Goal: Use online tool/utility: Utilize a website feature to perform a specific function

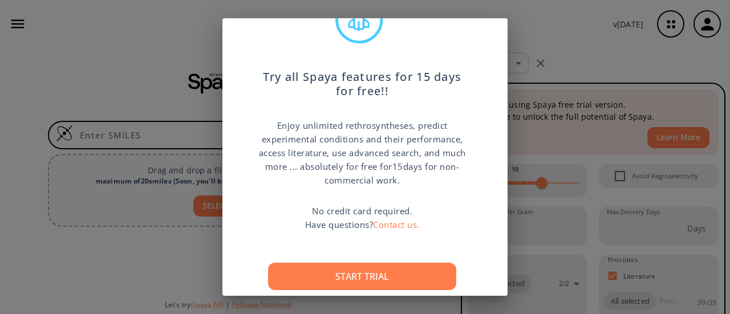
scroll to position [88, 0]
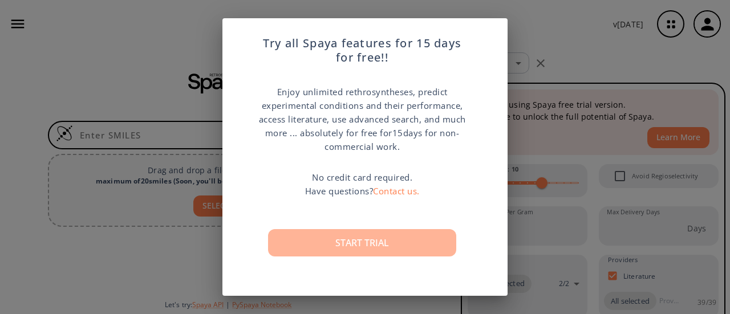
click at [377, 250] on button "Start trial" at bounding box center [362, 242] width 188 height 27
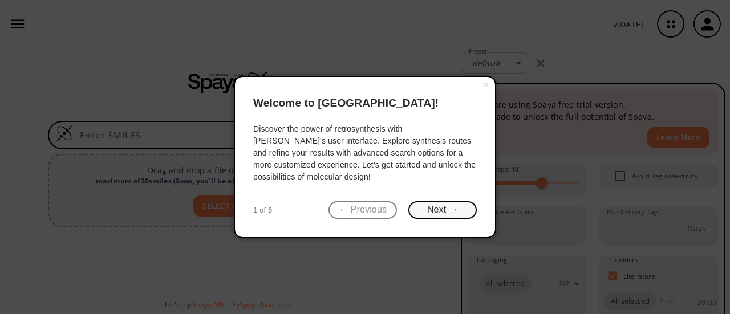
click at [438, 209] on button "Next →" at bounding box center [442, 210] width 68 height 18
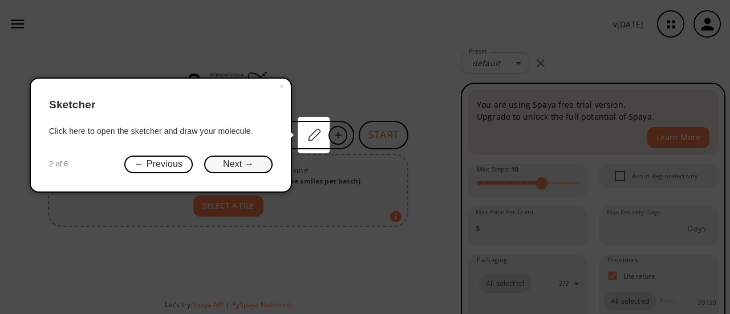
click at [226, 168] on button "Next →" at bounding box center [238, 165] width 68 height 18
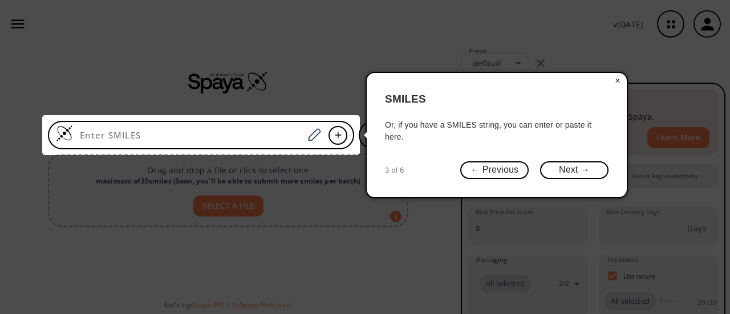
click at [616, 79] on button "×" at bounding box center [617, 81] width 18 height 16
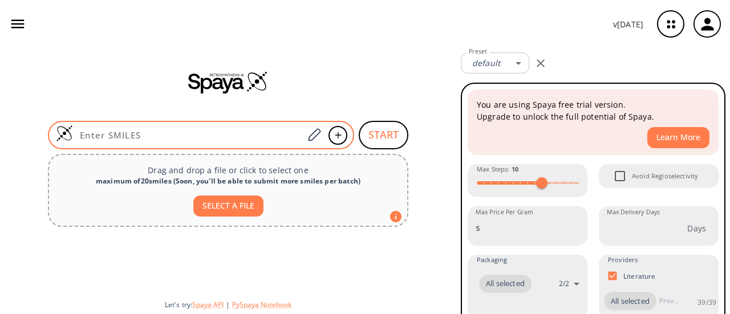
click at [270, 140] on input at bounding box center [188, 134] width 230 height 11
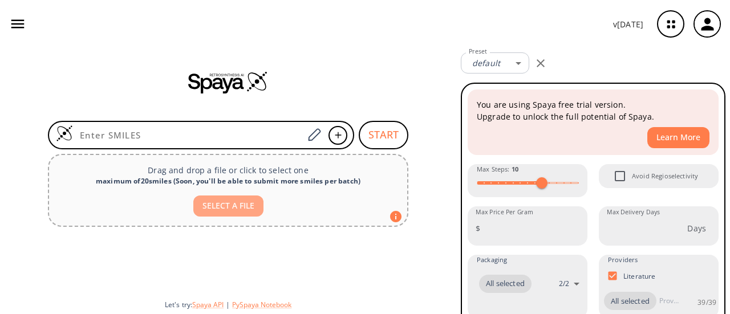
click at [227, 199] on button "SELECT A FILE" at bounding box center [228, 205] width 70 height 21
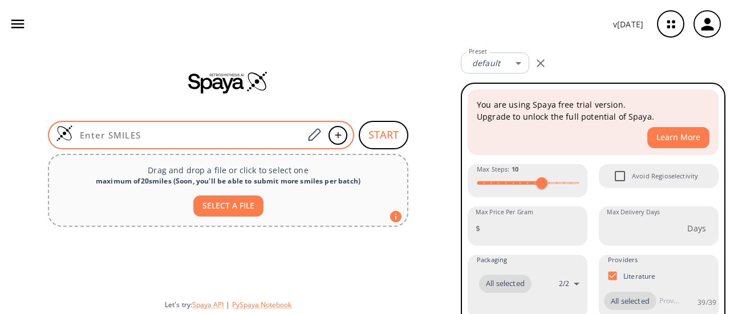
click at [225, 129] on input at bounding box center [188, 134] width 230 height 11
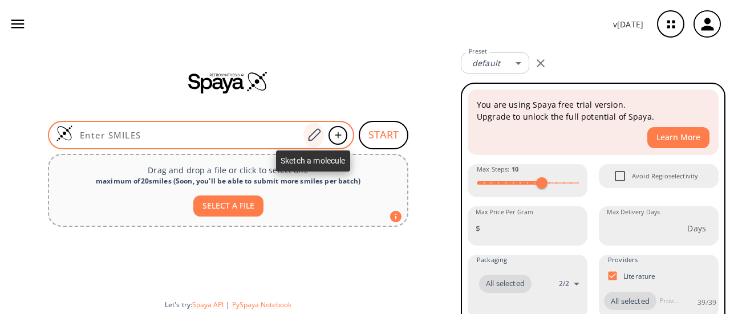
click at [310, 136] on icon at bounding box center [313, 135] width 15 height 15
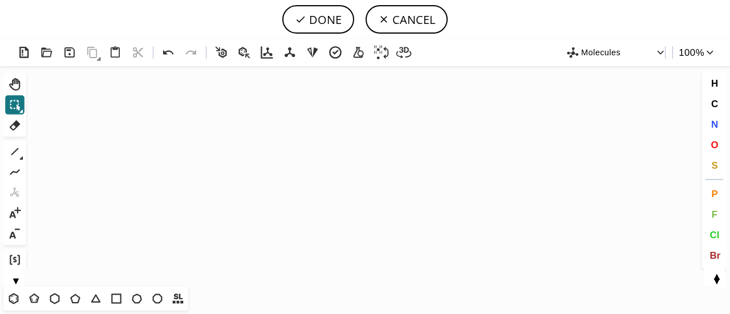
drag, startPoint x: 14, startPoint y: 300, endPoint x: 55, endPoint y: 281, distance: 45.7
click at [14, 299] on icon at bounding box center [13, 298] width 15 height 15
click at [167, 189] on icon "Created with [PERSON_NAME] 2.3.0" at bounding box center [365, 176] width 668 height 221
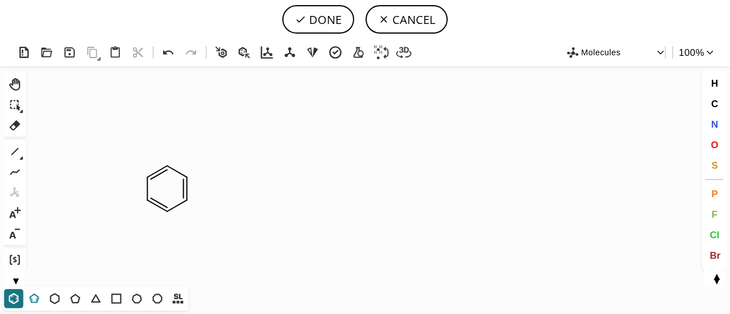
click at [32, 302] on icon at bounding box center [34, 299] width 10 height 10
click at [40, 51] on icon at bounding box center [47, 52] width 17 height 17
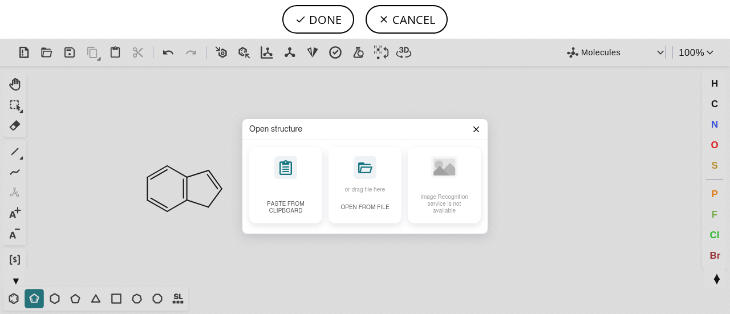
drag, startPoint x: 478, startPoint y: 127, endPoint x: 468, endPoint y: 134, distance: 11.9
click at [477, 127] on icon at bounding box center [475, 129] width 9 height 9
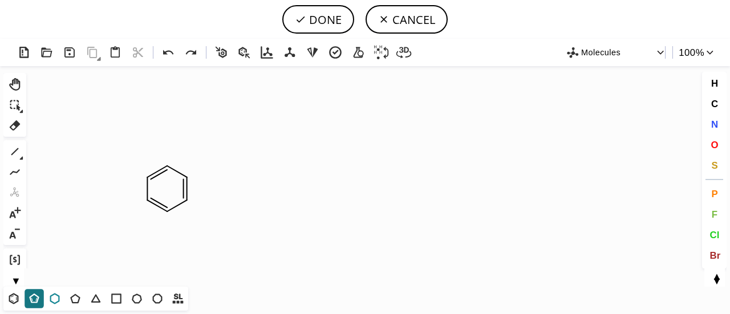
click at [55, 303] on icon at bounding box center [55, 298] width 10 height 11
click at [76, 300] on icon at bounding box center [75, 298] width 15 height 15
click at [187, 189] on icon "Created with [PERSON_NAME] 2.3.0" at bounding box center [365, 176] width 668 height 221
click at [14, 150] on icon at bounding box center [14, 151] width 15 height 15
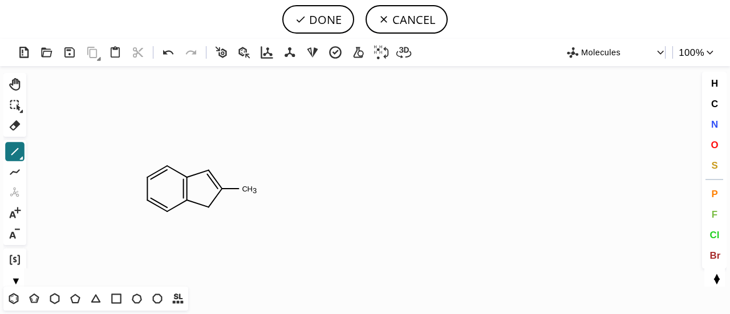
drag, startPoint x: 72, startPoint y: 300, endPoint x: 134, endPoint y: 252, distance: 78.1
click at [72, 299] on icon at bounding box center [75, 298] width 15 height 15
click at [17, 151] on icon at bounding box center [14, 151] width 15 height 15
drag, startPoint x: 213, startPoint y: 150, endPoint x: 192, endPoint y: 111, distance: 44.1
click at [21, 156] on div "1" at bounding box center [15, 151] width 21 height 21
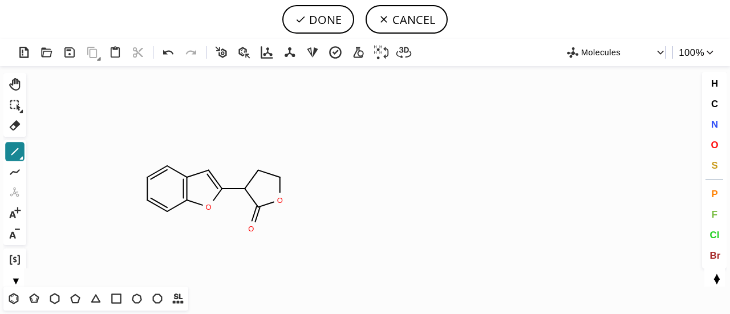
click at [19, 155] on icon at bounding box center [14, 151] width 15 height 15
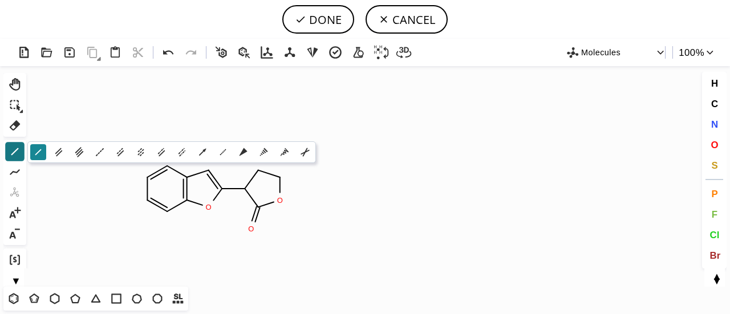
click at [41, 154] on icon at bounding box center [38, 152] width 13 height 13
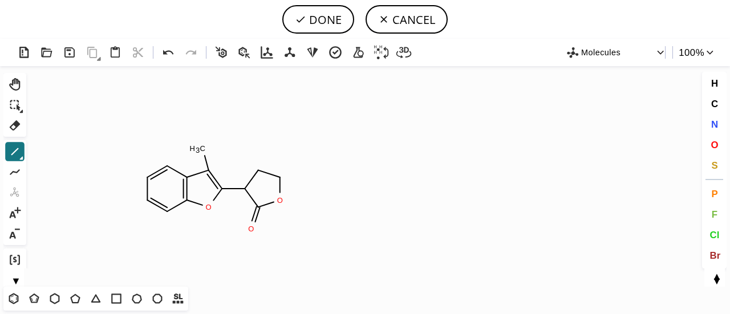
drag, startPoint x: 204, startPoint y: 168, endPoint x: 197, endPoint y: 105, distance: 62.5
drag, startPoint x: 203, startPoint y: 140, endPoint x: 242, endPoint y: 93, distance: 60.4
click at [16, 128] on icon at bounding box center [15, 125] width 11 height 10
click at [221, 132] on tspan "H" at bounding box center [220, 128] width 6 height 9
click at [205, 146] on tspan "C" at bounding box center [203, 148] width 6 height 9
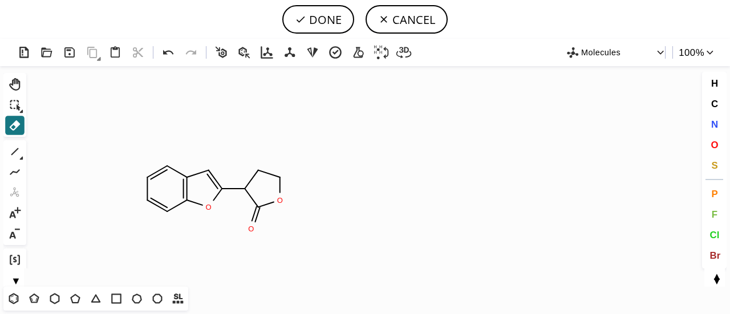
click at [205, 160] on icon "Created with [PERSON_NAME] 2.3.0 O O O" at bounding box center [365, 176] width 668 height 221
click at [12, 157] on icon at bounding box center [14, 151] width 15 height 15
drag, startPoint x: 245, startPoint y: 186, endPoint x: 230, endPoint y: 143, distance: 45.8
drag, startPoint x: 239, startPoint y: 175, endPoint x: 247, endPoint y: 152, distance: 24.0
drag, startPoint x: 242, startPoint y: 184, endPoint x: 236, endPoint y: 157, distance: 27.5
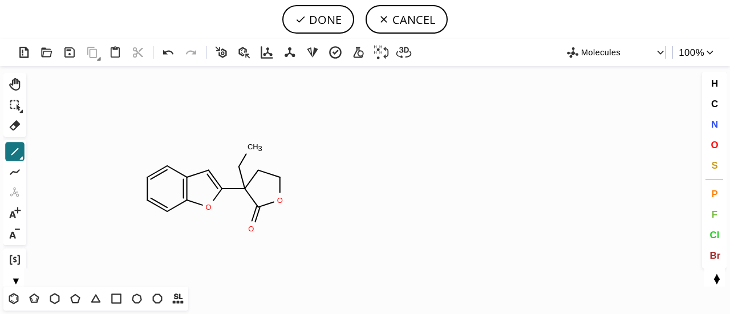
drag, startPoint x: 237, startPoint y: 166, endPoint x: 266, endPoint y: 117, distance: 57.2
drag, startPoint x: 220, startPoint y: 138, endPoint x: 215, endPoint y: 131, distance: 8.7
drag, startPoint x: 238, startPoint y: 166, endPoint x: 221, endPoint y: 148, distance: 25.0
drag, startPoint x: 222, startPoint y: 151, endPoint x: 232, endPoint y: 119, distance: 33.9
drag, startPoint x: 227, startPoint y: 130, endPoint x: 219, endPoint y: 97, distance: 33.3
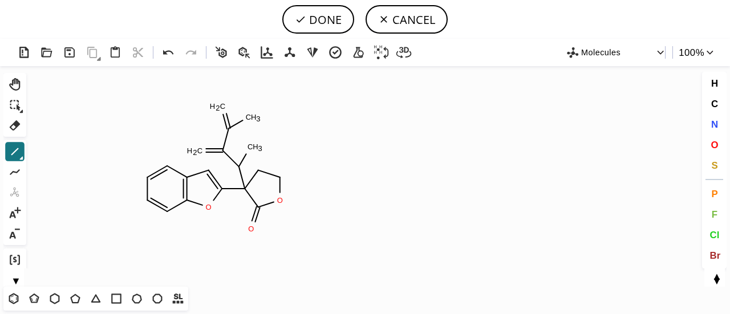
drag, startPoint x: 229, startPoint y: 128, endPoint x: 256, endPoint y: 113, distance: 31.1
click at [11, 296] on icon at bounding box center [13, 298] width 15 height 15
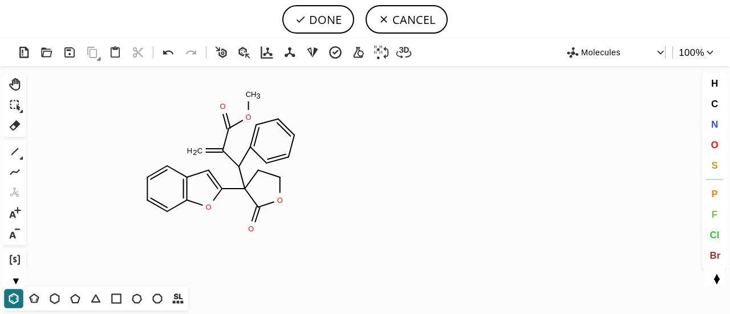
drag, startPoint x: 288, startPoint y: 139, endPoint x: 255, endPoint y: 146, distance: 33.3
click at [338, 20] on button "DONE" at bounding box center [318, 19] width 72 height 28
type input "C1C=CC2OC(C3(C(C(C(OC)=O)=C)C4C=CC=CC=4)CCOC3=O)=CC=2C=1"
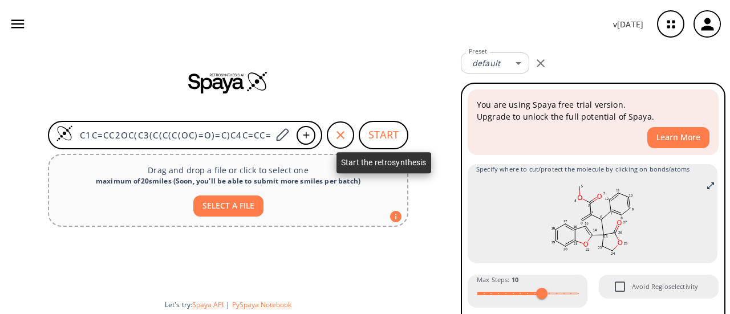
click at [376, 129] on button "START" at bounding box center [384, 135] width 50 height 28
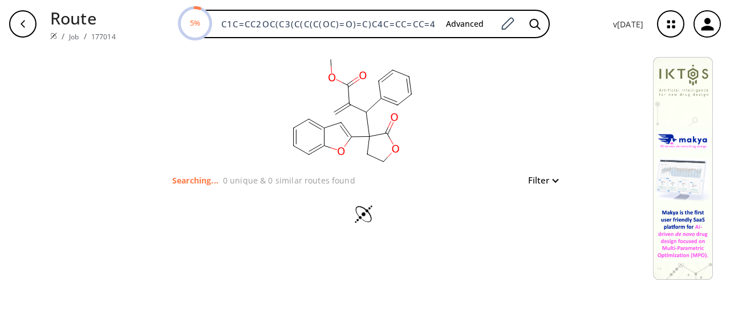
click at [555, 178] on button "Filter" at bounding box center [539, 180] width 36 height 9
click at [554, 178] on div at bounding box center [365, 157] width 730 height 314
drag, startPoint x: 433, startPoint y: 246, endPoint x: 454, endPoint y: 239, distance: 21.8
click at [435, 246] on div "clear Searching... 0 unique & 0 similar routes found Filter" at bounding box center [365, 181] width 730 height 266
